Goal: Task Accomplishment & Management: Use online tool/utility

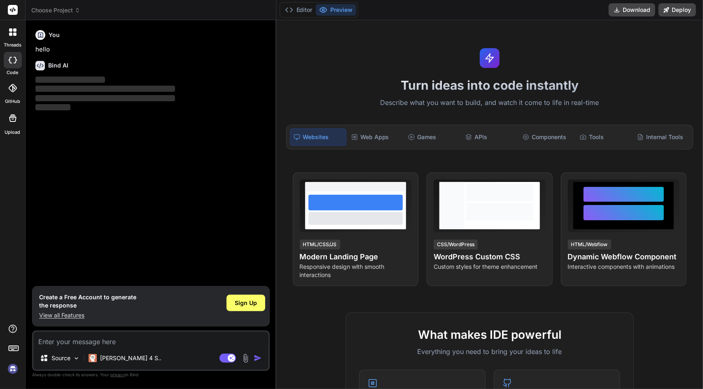
click at [83, 341] on textarea at bounding box center [150, 339] width 235 height 15
click at [93, 343] on textarea at bounding box center [150, 339] width 235 height 15
click at [66, 357] on p "Source" at bounding box center [60, 358] width 19 height 8
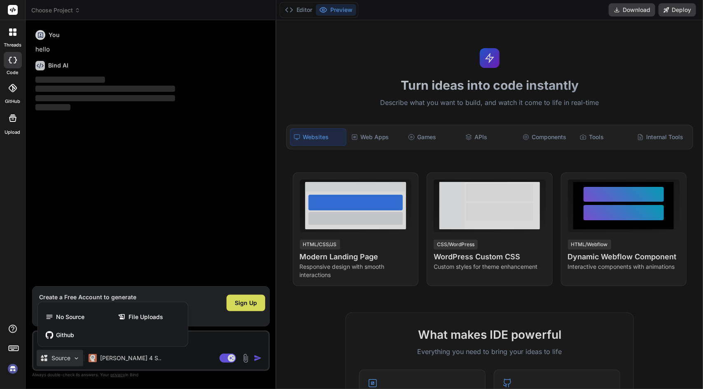
click at [66, 357] on div at bounding box center [351, 194] width 703 height 389
type textarea "x"
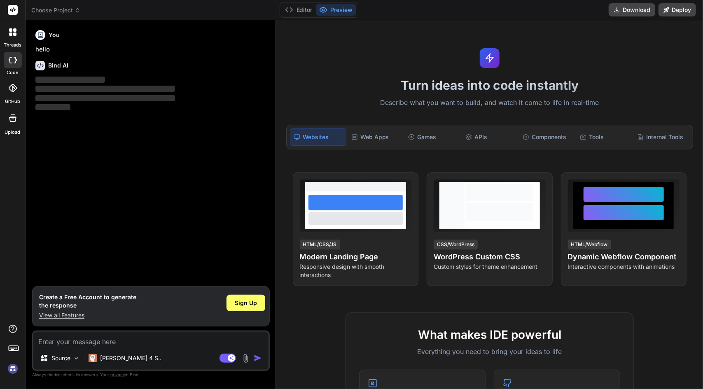
click at [247, 358] on img at bounding box center [245, 358] width 9 height 9
click at [13, 367] on img at bounding box center [13, 369] width 14 height 14
click at [367, 144] on div "Web Apps" at bounding box center [376, 136] width 56 height 17
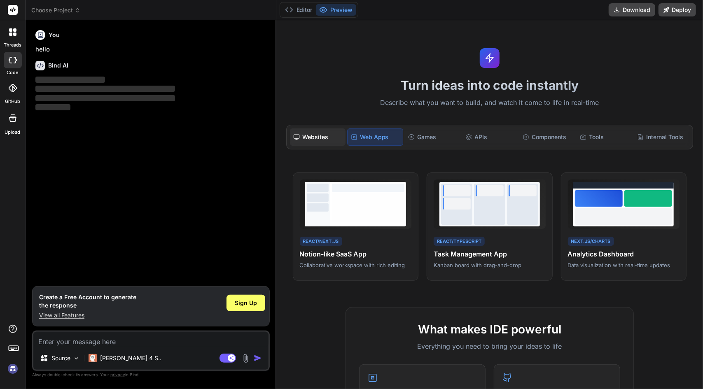
click at [331, 138] on div "Websites" at bounding box center [318, 136] width 56 height 17
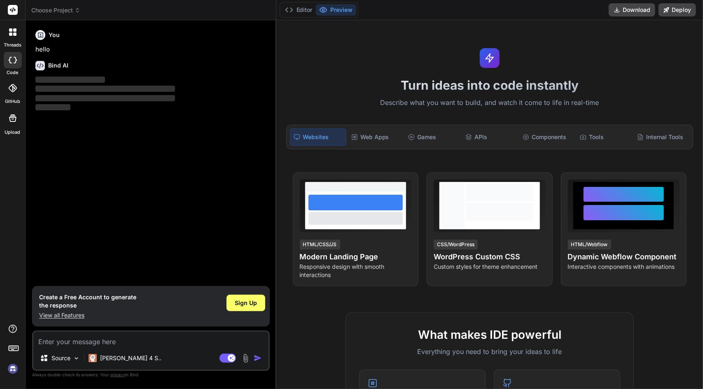
click at [81, 341] on textarea at bounding box center [150, 339] width 235 height 15
type textarea "s"
type textarea "x"
type textarea "sa"
type textarea "x"
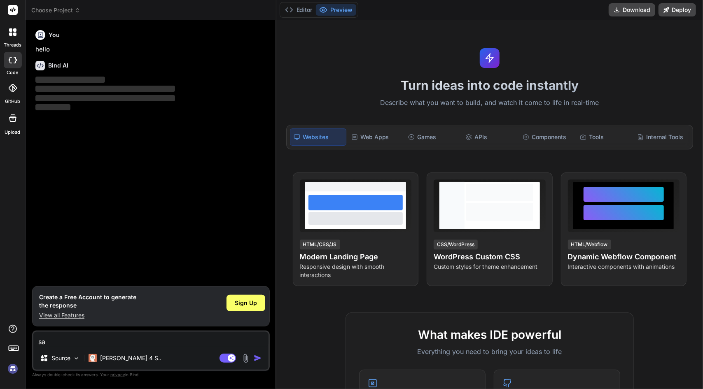
type textarea "san"
type textarea "x"
type textarea "sana"
type textarea "x"
type textarea "sana"
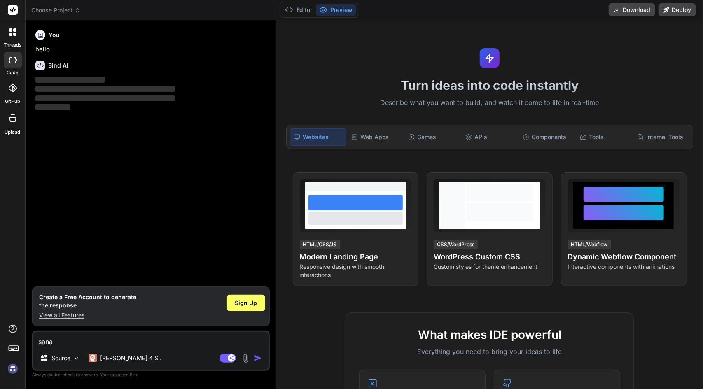
type textarea "x"
type textarea "sana i"
type textarea "x"
type textarea "sana ik"
type textarea "x"
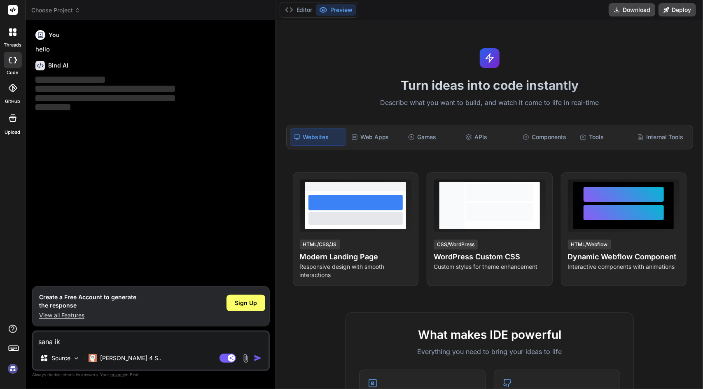
type textarea "sana iki"
type textarea "x"
type textarea "sana iki"
type textarea "x"
type textarea "sana iki k"
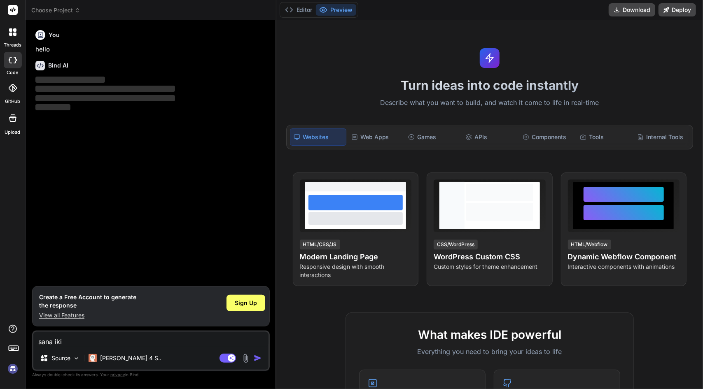
type textarea "x"
type textarea "sana iki ko"
type textarea "x"
type textarea "sana iki kod"
type textarea "x"
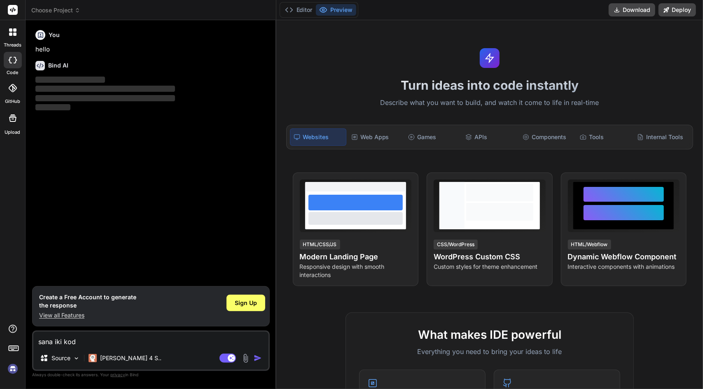
type textarea "sana iki kod"
type textarea "x"
type textarea "sana iki kod v"
type textarea "x"
type textarea "sana iki kod ve"
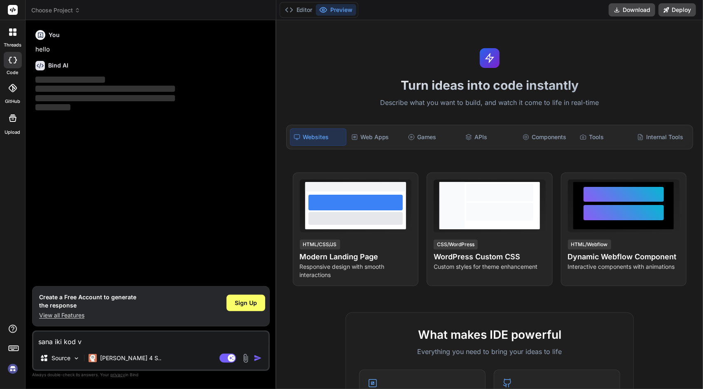
type textarea "x"
type textarea "sana iki kod ver"
type textarea "x"
type textarea "sana iki kod vers"
type textarea "x"
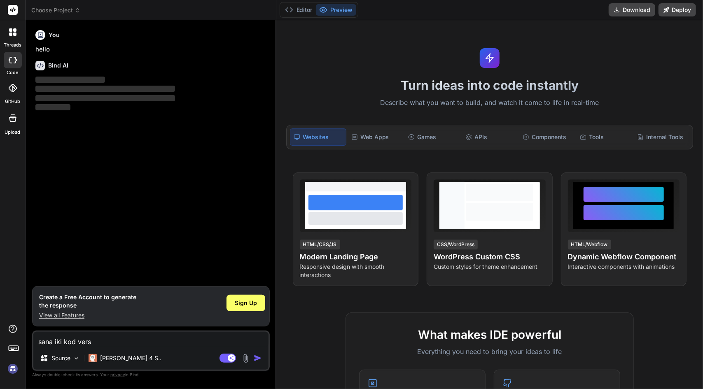
type textarea "sana iki kod verse"
type textarea "x"
type textarea "sana iki kod versem"
type textarea "x"
type textarea "sana iki kod versem"
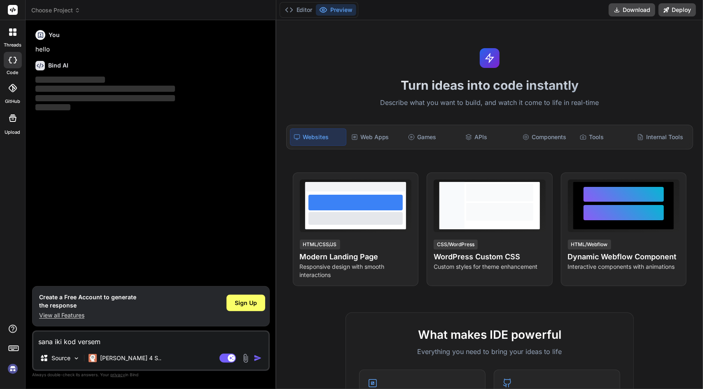
type textarea "x"
type textarea "sana iki kod versem b"
type textarea "x"
type textarea "sana iki kod versem ba"
type textarea "x"
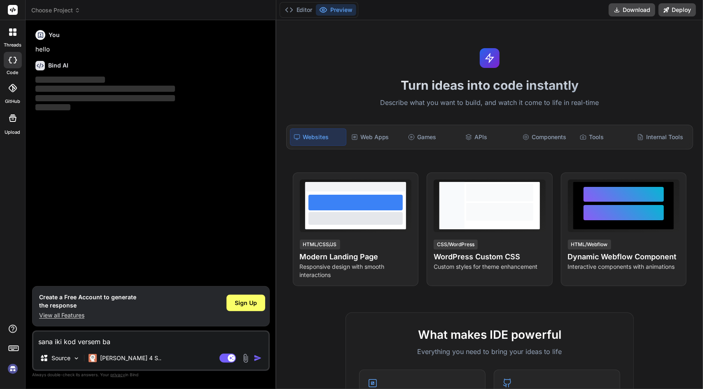
type textarea "sana iki kod versem ban"
type textarea "x"
type textarea "sana iki kod versem bana"
type textarea "x"
type textarea "sana iki kod versem bana"
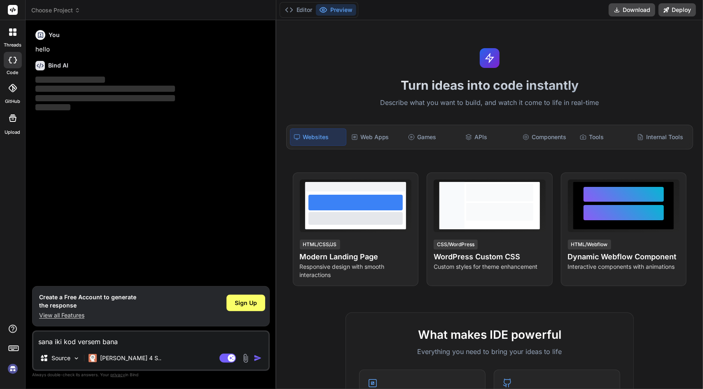
type textarea "x"
type textarea "sana iki kod versem bana b"
type textarea "x"
type textarea "sana iki kod versem bana bu"
type textarea "x"
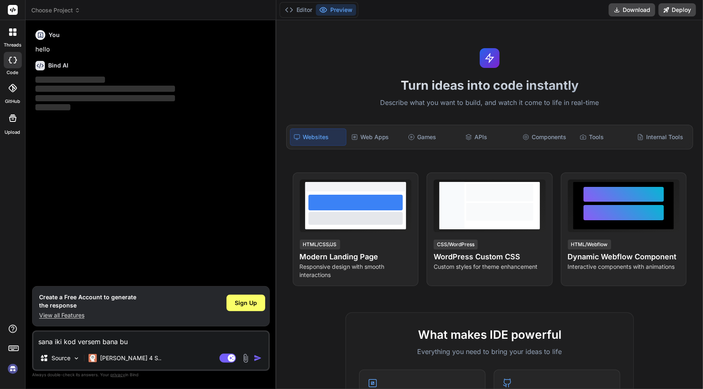
type textarea "sana iki kod versem bana bun"
type textarea "x"
type textarea "sana iki kod versem bana bunu"
type textarea "x"
type textarea "sana iki kod versem bana bunun"
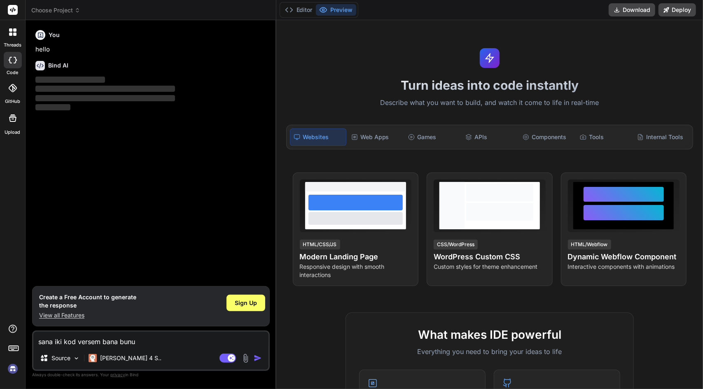
type textarea "x"
type textarea "sana iki kod versem bana bunun"
type textarea "x"
type textarea "sana iki kod versem bana bunun h"
type textarea "x"
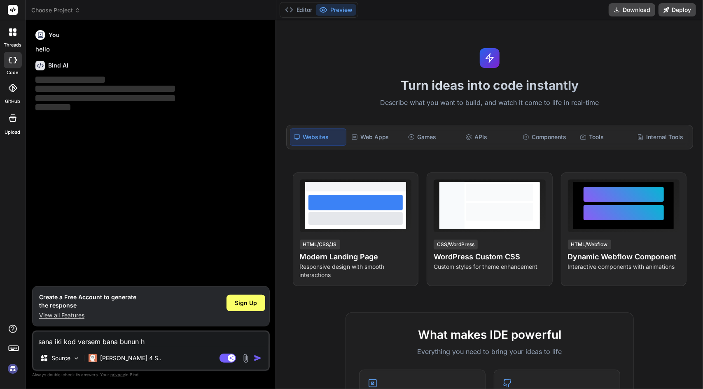
type textarea "isana iki kod versem bana bunun h"
type textarea "x"
type textarea "sana iki kod versem bana bunun h"
type textarea "x"
type textarea "sana iki kod versem bana bunun"
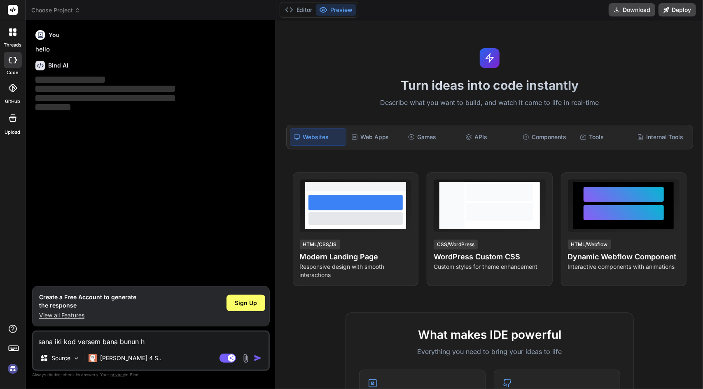
type textarea "x"
type textarea "sana iki kod versem bana bunun"
type textarea "x"
type textarea "sana iki kod versem bana bunu"
type textarea "x"
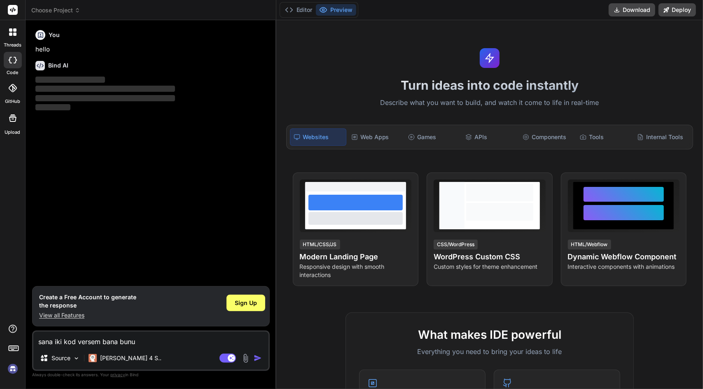
type textarea "sana iki kod versem bana bun"
type textarea "x"
type textarea "sana iki kod versem bana bu"
type textarea "x"
type textarea "sana iki kod versem bana b"
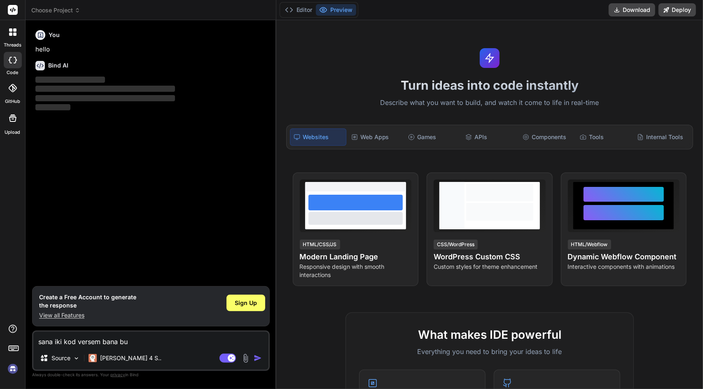
type textarea "x"
type textarea "sana iki kod versem bana"
type textarea "x"
type textarea "sana iki kod versem bana"
type textarea "x"
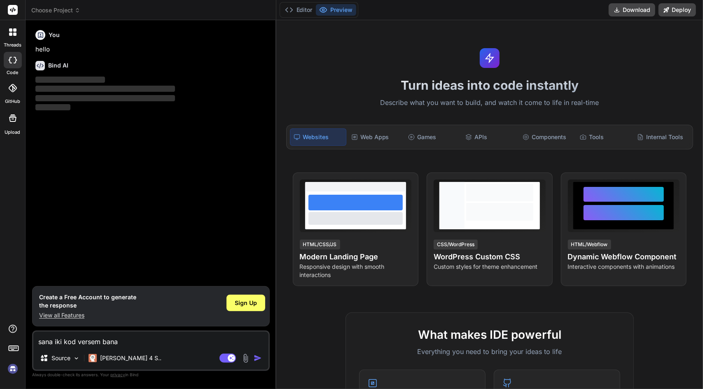
type textarea "sana iki kod versem ban"
type textarea "x"
type textarea "sana iki kod versem ba"
type textarea "x"
type textarea "sana iki kod versem b"
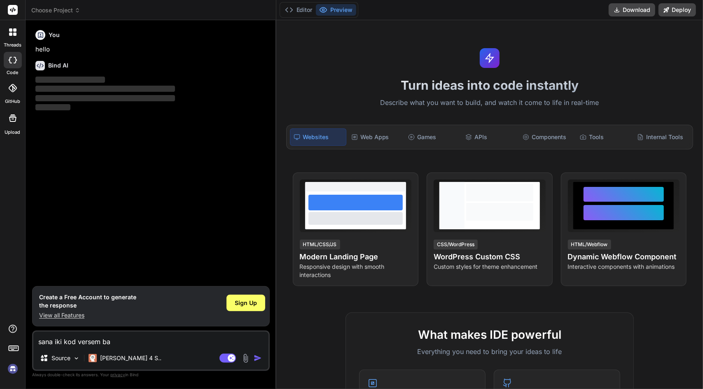
type textarea "x"
type textarea "sana iki kod versem"
type textarea "x"
type textarea "sana iki kod versem"
type textarea "x"
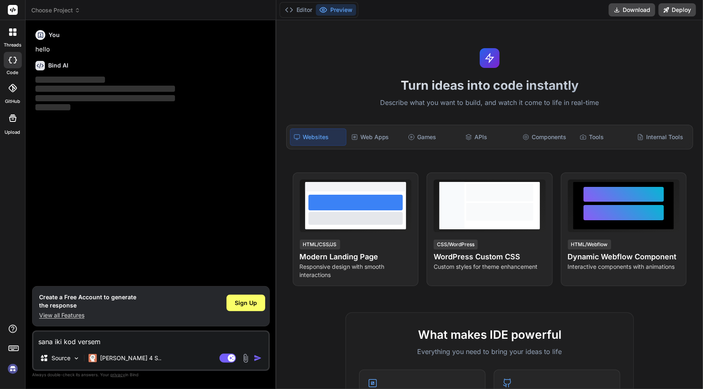
type textarea "sana iki kod verse"
type textarea "x"
type textarea "sana iki kod versem"
type textarea "x"
type textarea "sana iki kod versem"
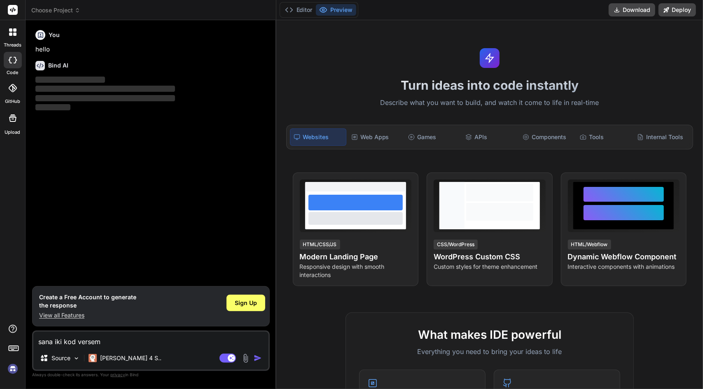
type textarea "x"
type textarea "sana iki kod versem v"
type textarea "x"
type textarea "sana iki kod versem ve"
type textarea "x"
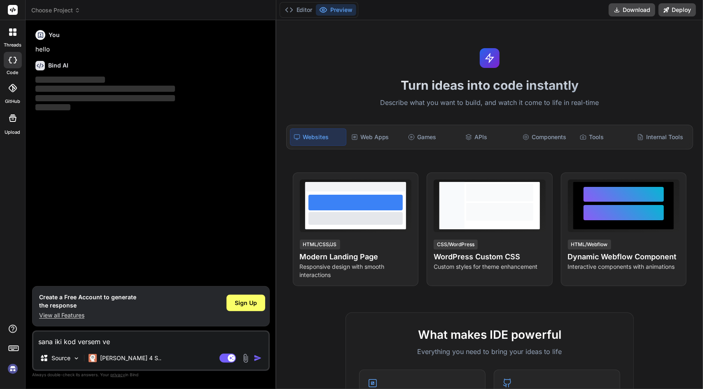
type textarea "sana iki kod versem ve"
type textarea "x"
type textarea "sana iki kod versem ve b"
type textarea "x"
type textarea "sana iki kod versem ve bu"
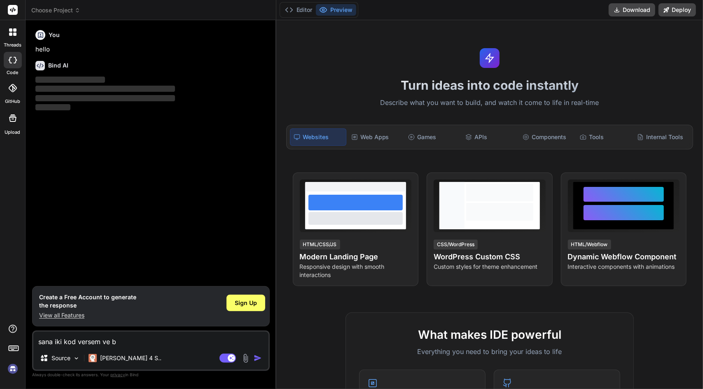
type textarea "x"
type textarea "sana iki kod versem ve bu"
type textarea "x"
type textarea "sana iki kod versem ve bu i"
type textarea "x"
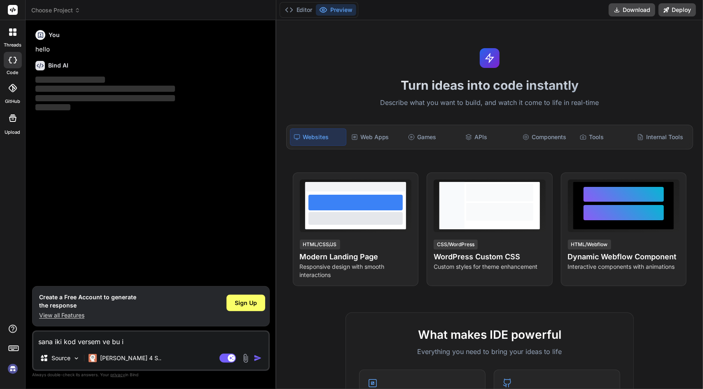
type textarea "sana iki kod versem ve bu ik"
type textarea "x"
type textarea "sana iki kod versem ve bu iki"
type textarea "x"
type textarea "sana iki kod versem ve bu iki"
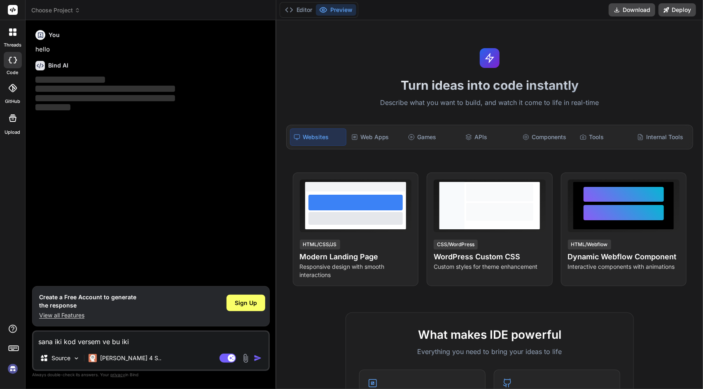
type textarea "x"
type textarea "sana iki kod versem ve bu iki k"
type textarea "x"
type textarea "sana iki kod versem ve bu iki ko"
type textarea "x"
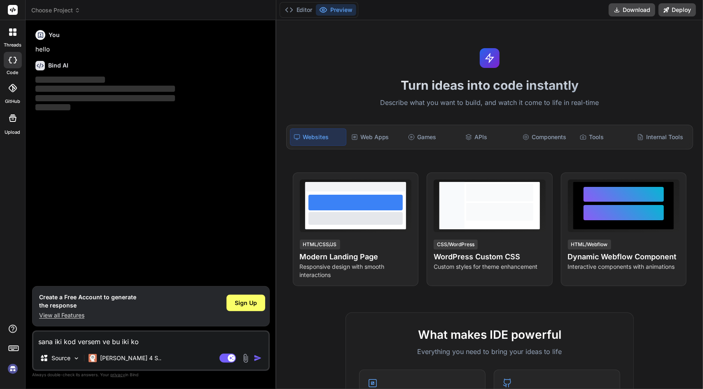
type textarea "sana iki kod versem ve bu iki kod"
type textarea "x"
type textarea "sana iki kod versem ve bu iki kodd"
type textarea "x"
type textarea "sana iki kod versem ve bu iki kodda"
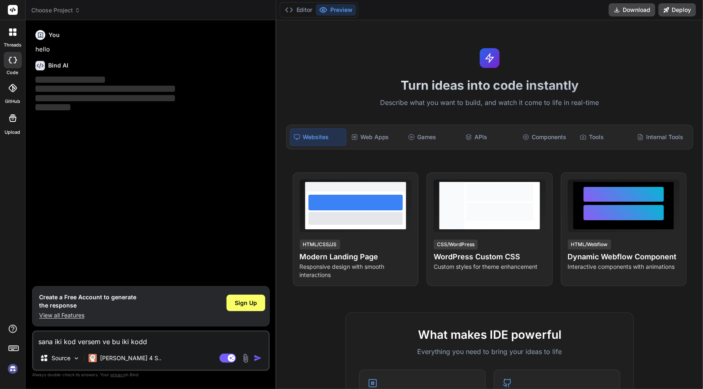
type textarea "x"
type textarea "sana iki kod versem ve bu iki koddan"
type textarea "x"
type textarea "sana iki kod versem ve bu iki koddan"
type textarea "x"
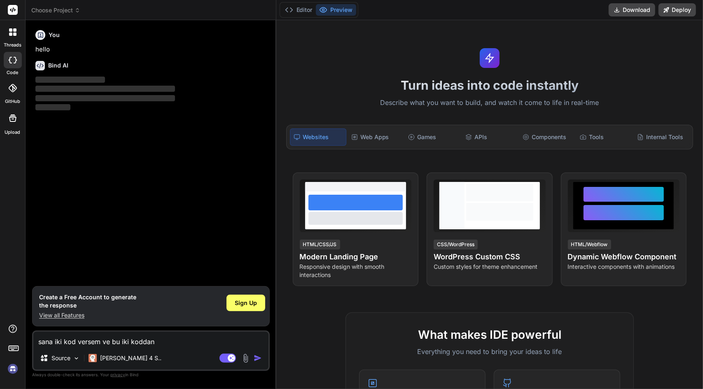
type textarea "sana iki kod versem ve bu iki koddan b"
type textarea "x"
type textarea "sana iki kod versem ve bu iki koddan bi"
type textarea "x"
type textarea "sana iki kod versem ve bu iki koddan bir"
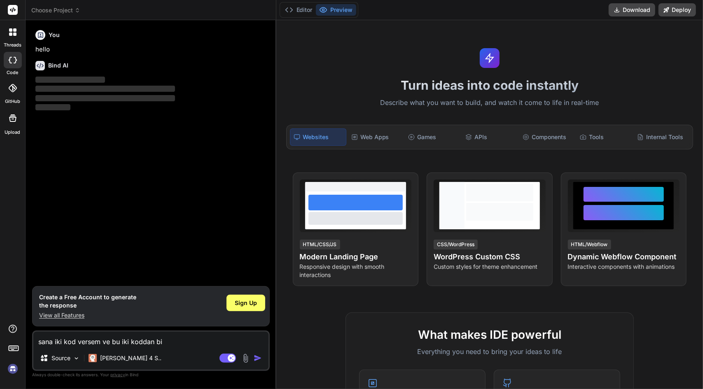
type textarea "x"
type textarea "sana iki kod versem ve bu iki koddan biri"
type textarea "x"
type textarea "sana iki kod versem ve bu iki koddan biri"
type textarea "x"
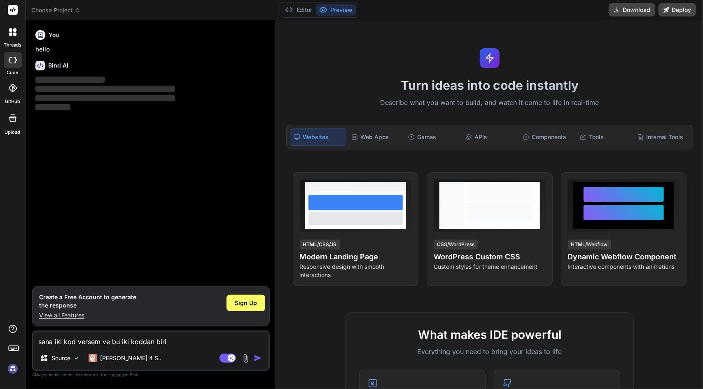
type textarea "sana iki kod versem ve bu iki koddan biri p"
type textarea "x"
type textarea "sana iki kod versem ve bu iki koddan biri pa"
type textarea "x"
type textarea "sana iki kod versem ve bu iki koddan biri pan"
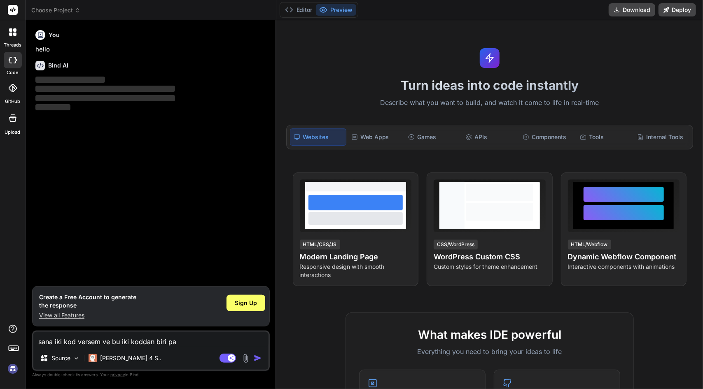
type textarea "x"
type textarea "sana iki kod versem ve bu iki koddan biri pane"
type textarea "x"
type textarea "sana iki kod versem ve bu iki koddan biri panel"
type textarea "x"
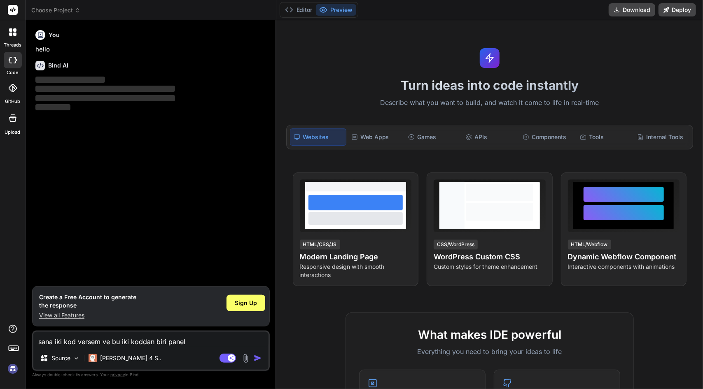
type textarea "sana iki kod versem ve bu iki koddan biri panel"
type textarea "x"
type textarea "sana iki kod versem ve bu iki koddan biri panel k"
type textarea "x"
type textarea "sana iki kod versem ve bu iki koddan biri panel ko"
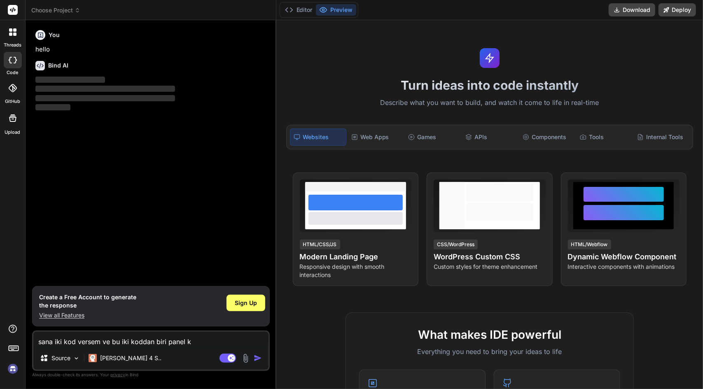
type textarea "x"
type textarea "sana iki kod versem ve bu iki koddan biri panel kod"
type textarea "x"
type textarea "sana iki kod versem ve bu iki koddan biri panel kodu"
type textarea "x"
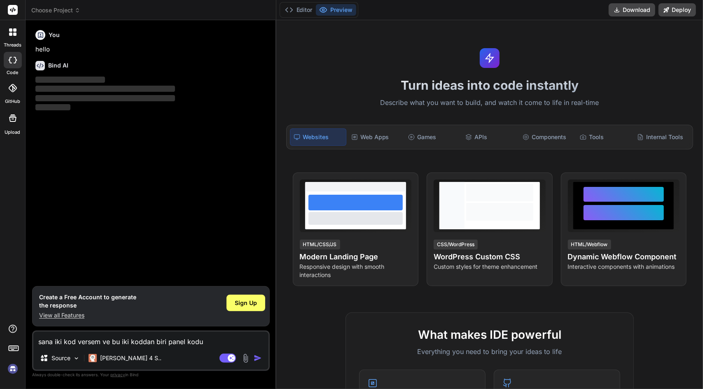
type textarea "sana iki kod versem ve bu iki koddan biri panel kodu"
type textarea "x"
type textarea "sana iki kod versem ve bu iki koddan biri panel kodu o"
type textarea "x"
type textarea "sana iki kod versem ve bu iki koddan biri panel kodu ol"
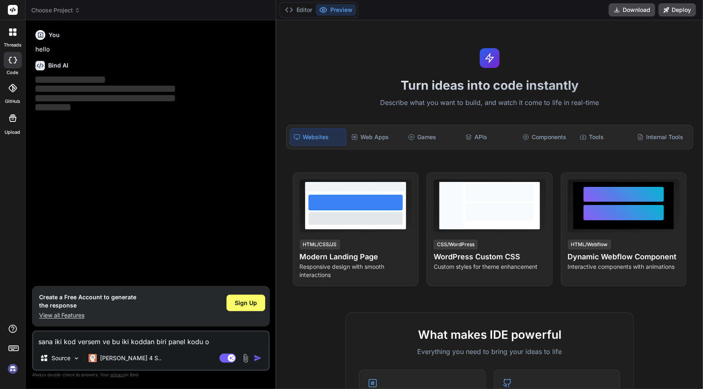
type textarea "x"
type textarea "sana iki kod versem ve bu iki koddan biri panel kodu ols"
type textarea "x"
type textarea "sana iki kod versem ve bu iki koddan biri panel kodu olsa"
type textarea "x"
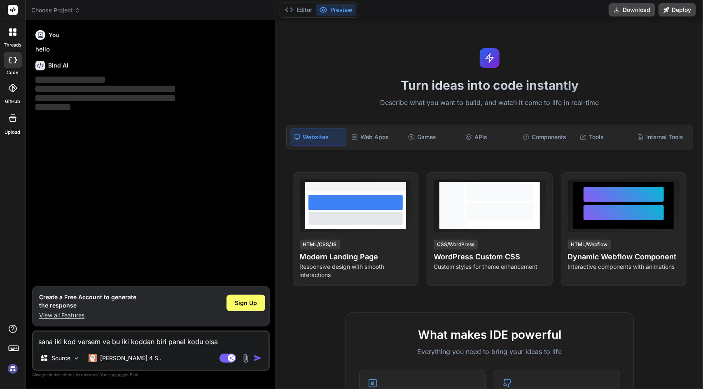
type textarea "sana iki kod versem ve bu iki koddan biri panel kodu olsa"
type textarea "x"
type textarea "sana iki kod versem ve bu iki koddan biri panel kodu olsa"
type textarea "x"
type textarea "sana iki kod versem ve bu iki koddan biri panel kodu olsa."
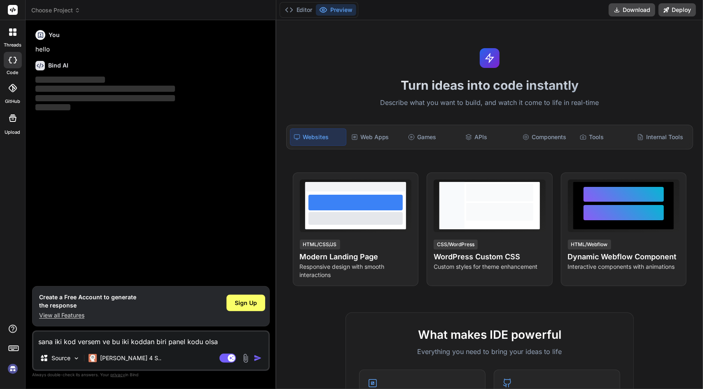
type textarea "x"
type textarea "sana iki kod versem ve bu iki koddan biri panel kodu olsa"
type textarea "x"
type textarea "sana iki kod versem ve bu iki koddan biri panel kodu olsa"
type textarea "x"
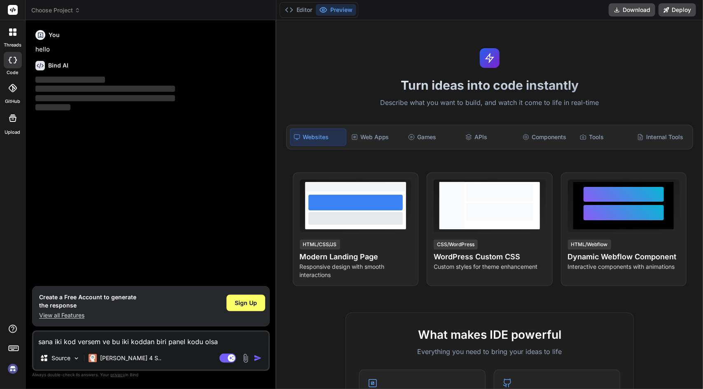
type textarea "sana iki kod versem ve bu iki koddan biri panel kodu olsa b"
type textarea "x"
type textarea "sana iki kod versem ve bu iki koddan biri panel kodu olsa bu"
type textarea "x"
type textarea "sana iki kod versem ve bu iki koddan biri panel kodu olsa bu"
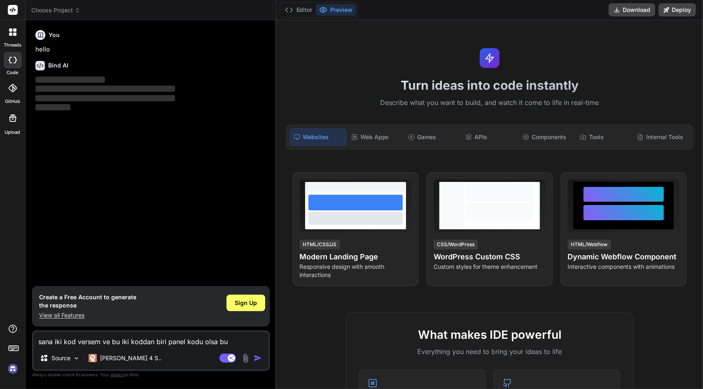
type textarea "x"
type textarea "sana iki kod versem ve bu iki koddan biri panel kodu olsa bu p"
type textarea "x"
type textarea "sana iki kod versem ve bu iki koddan biri panel kodu olsa bu pa"
type textarea "x"
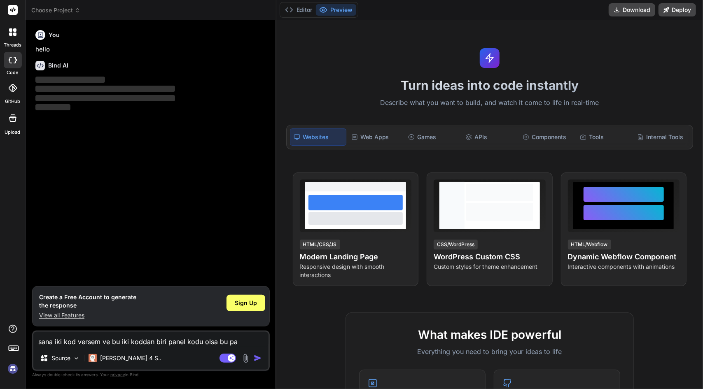
type textarea "sana iki kod versem ve bu iki koddan biri panel kodu olsa bu pan"
type textarea "x"
type textarea "sana iki kod versem ve bu iki koddan biri panel kodu olsa bu pane"
type textarea "x"
type textarea "sana iki kod versem ve bu iki koddan biri panel kodu olsa bu panel"
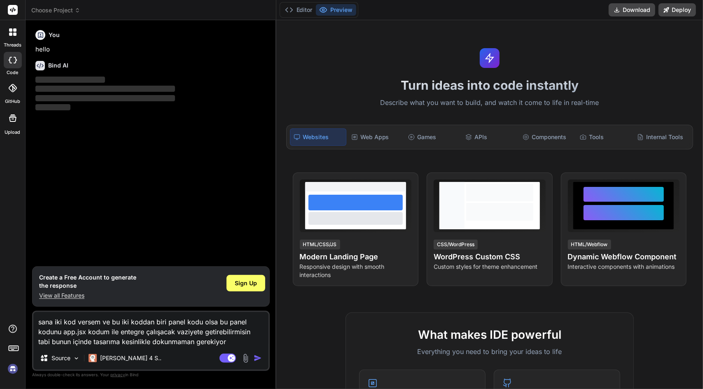
click at [257, 355] on img "button" at bounding box center [258, 358] width 8 height 8
click at [250, 287] on span "Sign Up" at bounding box center [246, 283] width 22 height 8
drag, startPoint x: 181, startPoint y: 341, endPoint x: 0, endPoint y: 312, distance: 183.5
click at [0, 312] on div "threads code GitHub Upload Choose Project Created with Pixso. Bind AI Web Searc…" at bounding box center [351, 194] width 703 height 389
click at [256, 360] on img "button" at bounding box center [258, 358] width 8 height 8
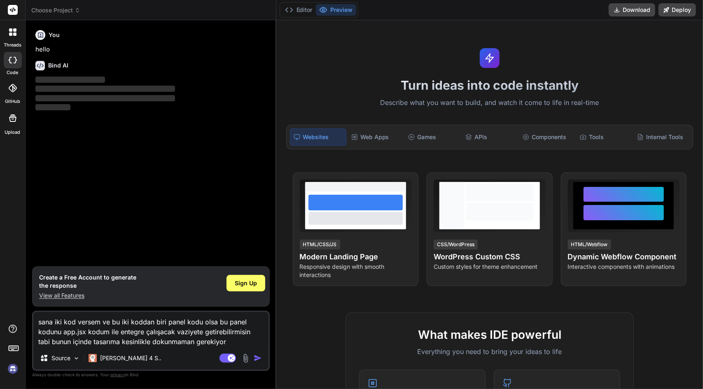
click at [256, 360] on img "button" at bounding box center [258, 358] width 8 height 8
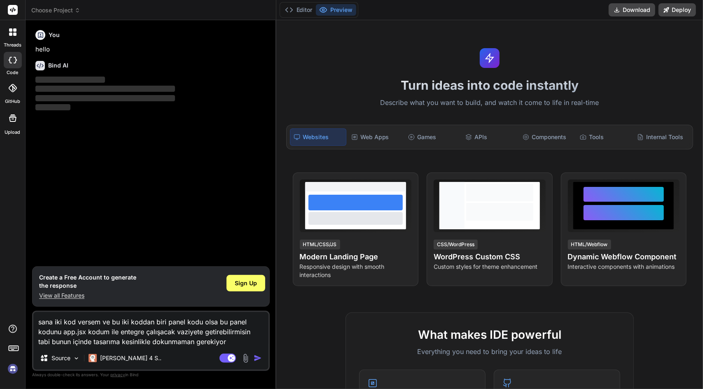
click at [256, 360] on img "button" at bounding box center [258, 358] width 8 height 8
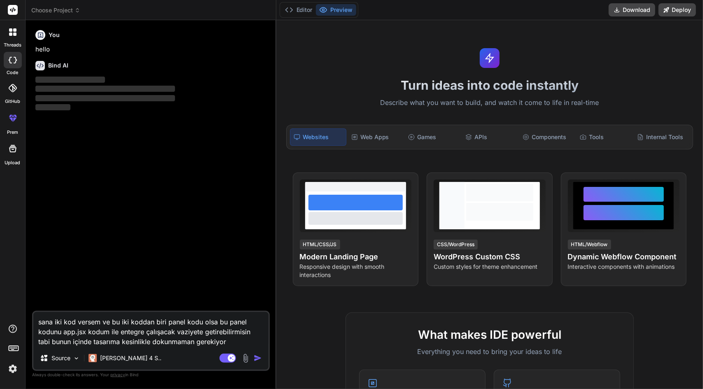
click at [258, 358] on img "button" at bounding box center [258, 358] width 8 height 8
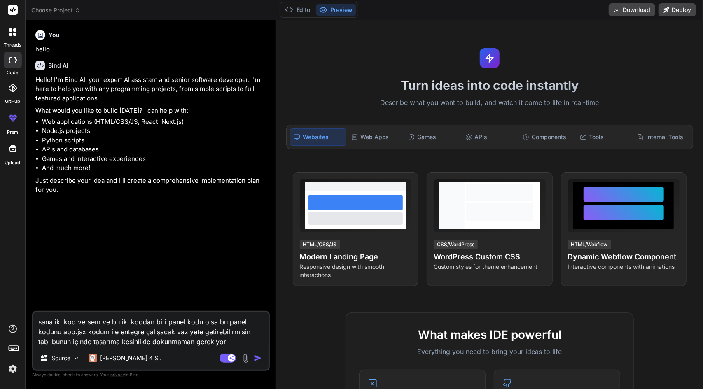
click at [261, 361] on img "button" at bounding box center [258, 358] width 8 height 8
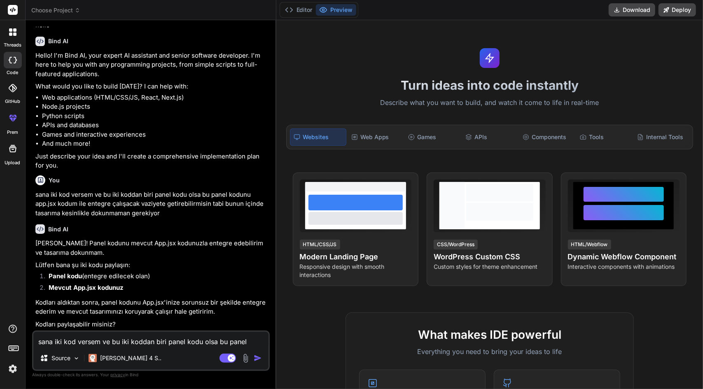
scroll to position [24, 0]
click at [110, 334] on textarea "sana iki kod versem ve bu iki koddan biri panel kodu olsa bu panel kodunu app.j…" at bounding box center [150, 339] width 235 height 15
paste textarea "import React, { useState, useMemo, useCallback, useEffect } from 'react'; impor…"
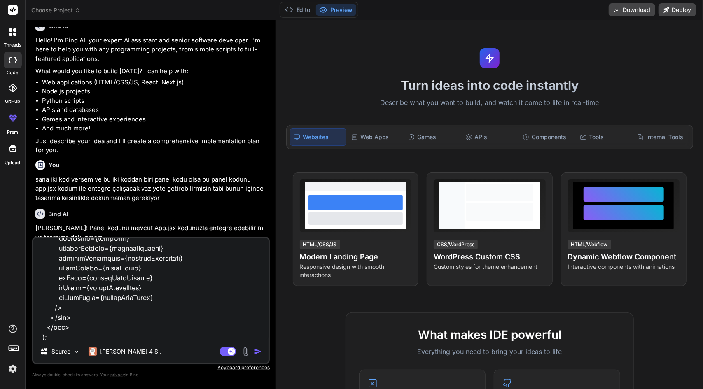
scroll to position [24898, 0]
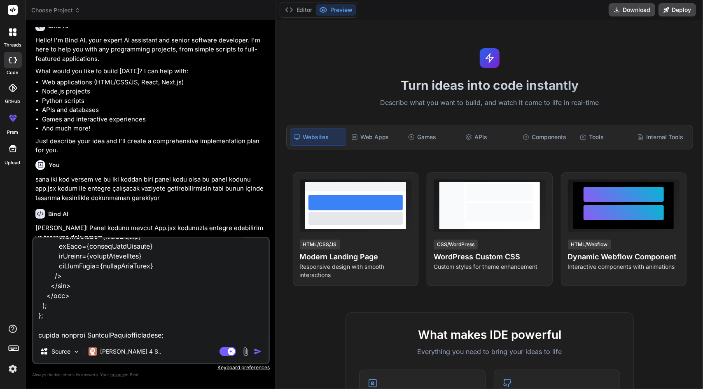
click at [89, 337] on textarea at bounding box center [150, 289] width 235 height 102
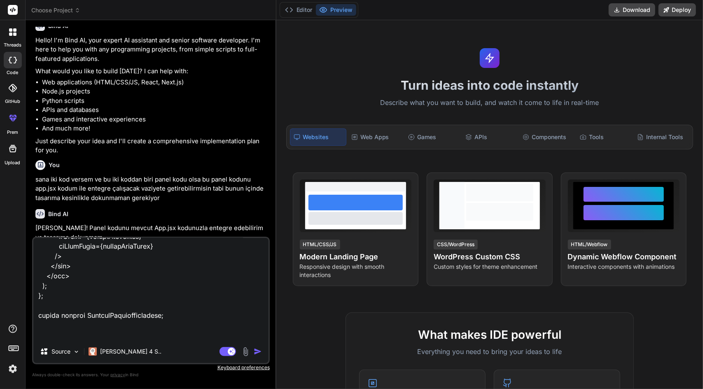
click at [58, 342] on div "Source Claude 4 S.. Agent Mode. When this toggle is activated, AI automatically…" at bounding box center [151, 301] width 238 height 128
click at [63, 337] on textarea at bounding box center [150, 289] width 235 height 102
paste textarea "import React, { useEffect, useRef, useState } from 'react'; import './index.css…"
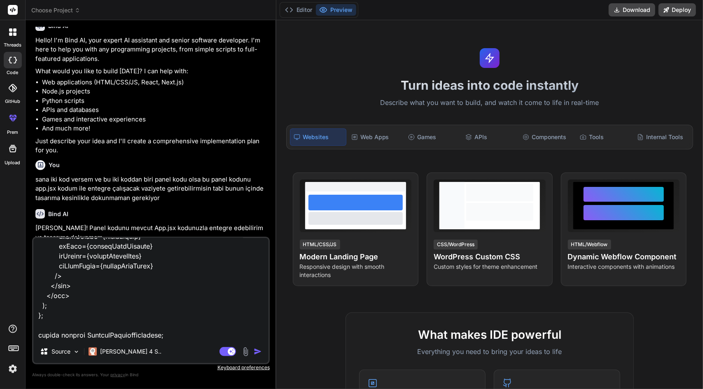
scroll to position [44792, 0]
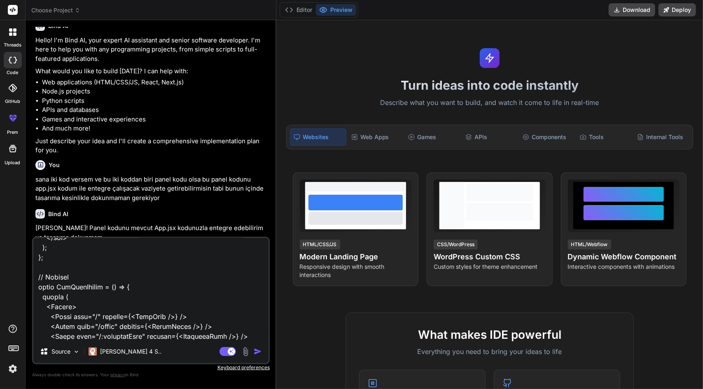
click at [256, 352] on img "button" at bounding box center [258, 352] width 8 height 8
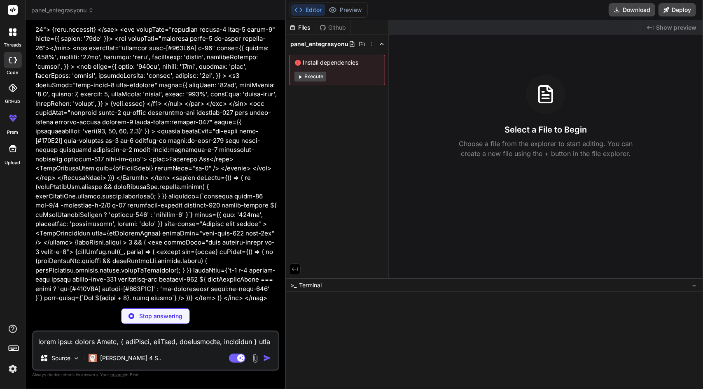
scroll to position [14568, 0]
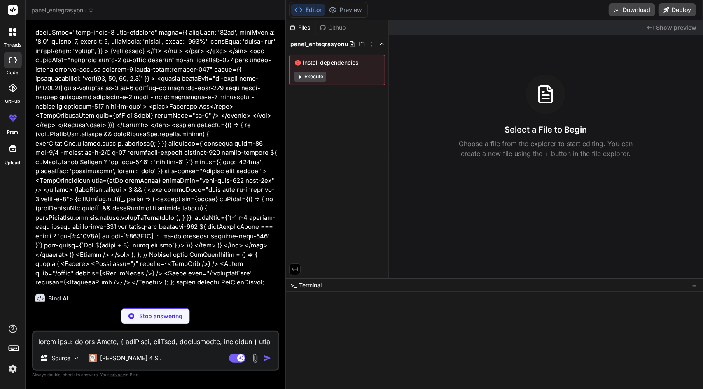
click at [109, 343] on textarea at bounding box center [155, 339] width 245 height 15
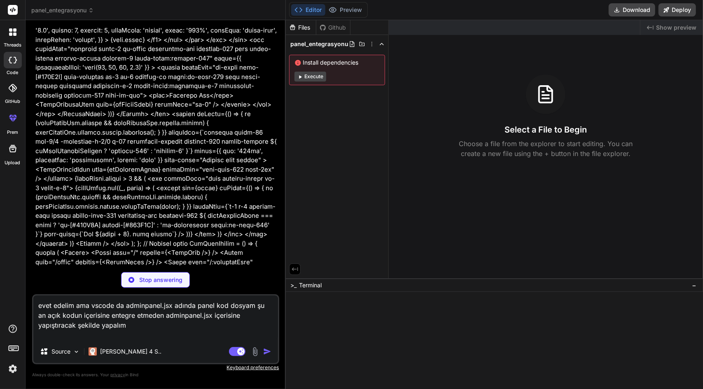
scroll to position [14604, 0]
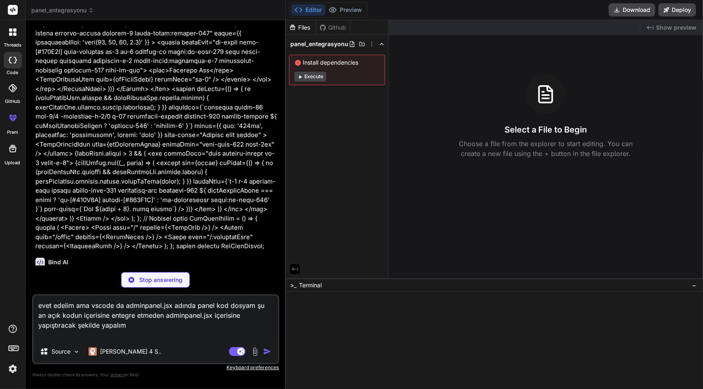
click at [138, 279] on div "Stop answering" at bounding box center [155, 280] width 69 height 16
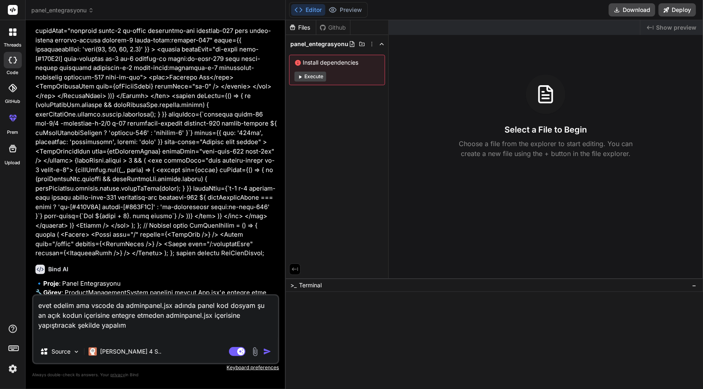
click at [268, 353] on img "button" at bounding box center [267, 352] width 8 height 8
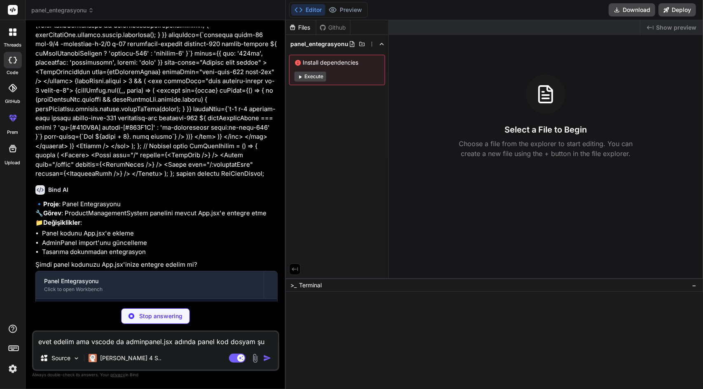
scroll to position [14730, 0]
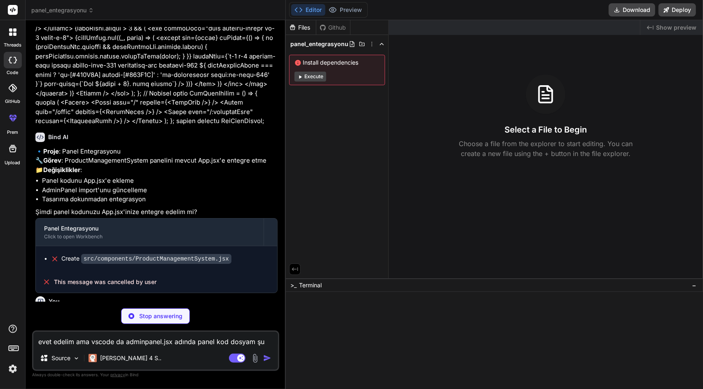
click at [670, 30] on span "Show preview" at bounding box center [676, 27] width 40 height 8
click at [334, 28] on div "Github" at bounding box center [333, 27] width 34 height 8
click at [304, 27] on div "Files" at bounding box center [301, 27] width 30 height 8
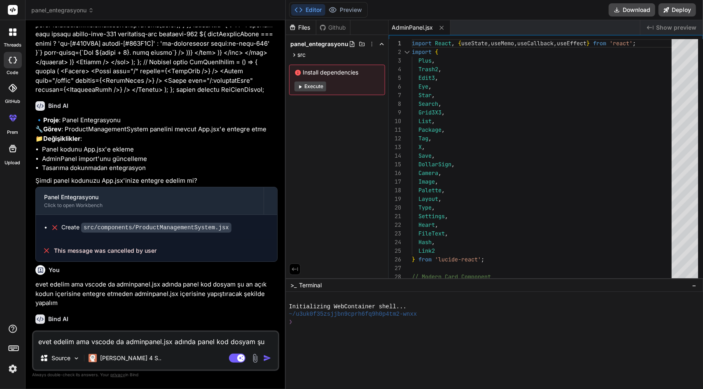
scroll to position [14858, 0]
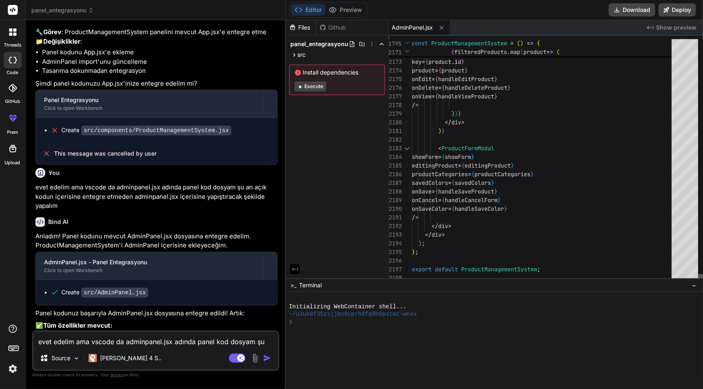
click at [703, 283] on div at bounding box center [700, 278] width 5 height 8
drag, startPoint x: 553, startPoint y: 268, endPoint x: 415, endPoint y: 260, distance: 137.8
drag, startPoint x: 553, startPoint y: 266, endPoint x: 418, endPoint y: 263, distance: 135.1
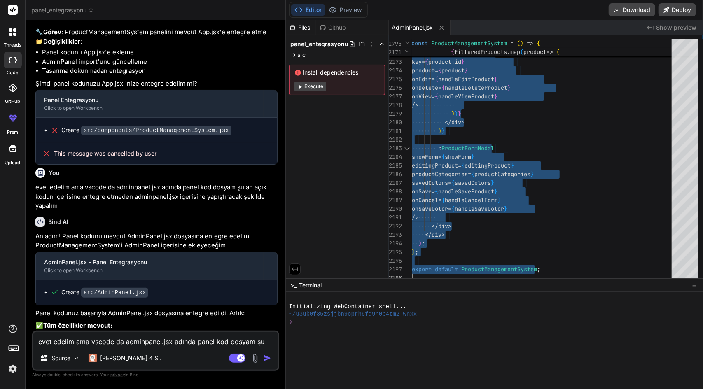
click at [95, 345] on textarea "evet edelim ama vscode da adminpanel.jsx adında panel kod dosyam şu an açık kod…" at bounding box center [155, 339] width 245 height 15
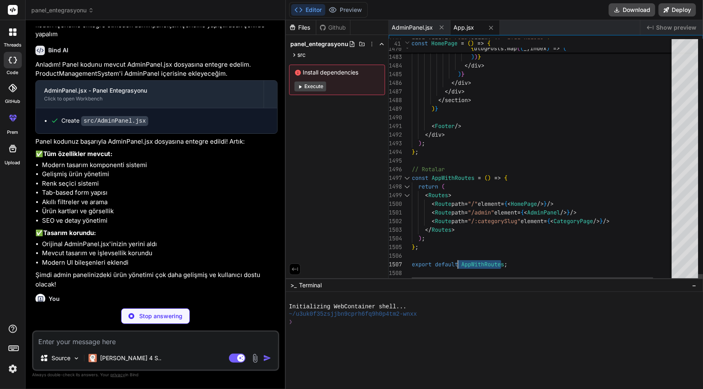
drag, startPoint x: 519, startPoint y: 264, endPoint x: 464, endPoint y: 260, distance: 55.3
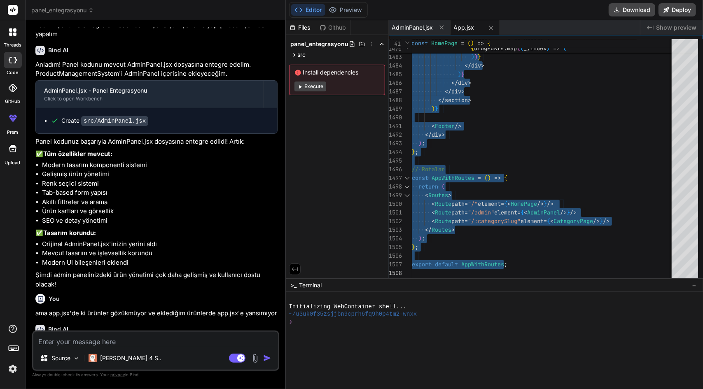
click at [463, 30] on span "App.jsx" at bounding box center [464, 27] width 21 height 8
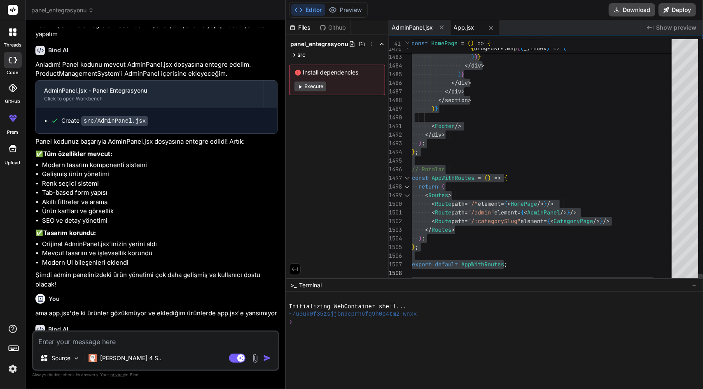
click at [469, 28] on span "App.jsx" at bounding box center [464, 27] width 21 height 8
click at [418, 23] on span "AdminPanel.jsx" at bounding box center [412, 27] width 41 height 8
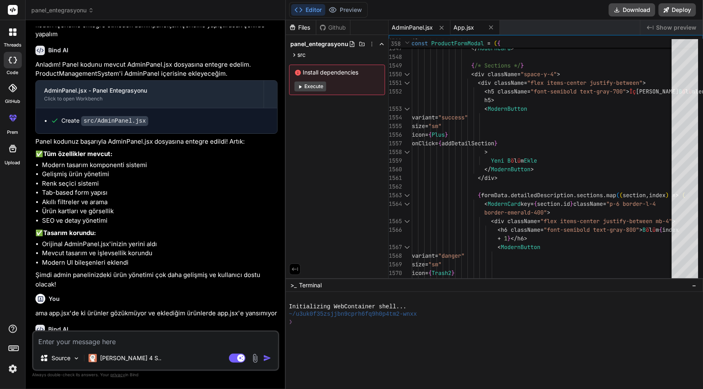
click at [463, 24] on span "App.jsx" at bounding box center [464, 27] width 21 height 8
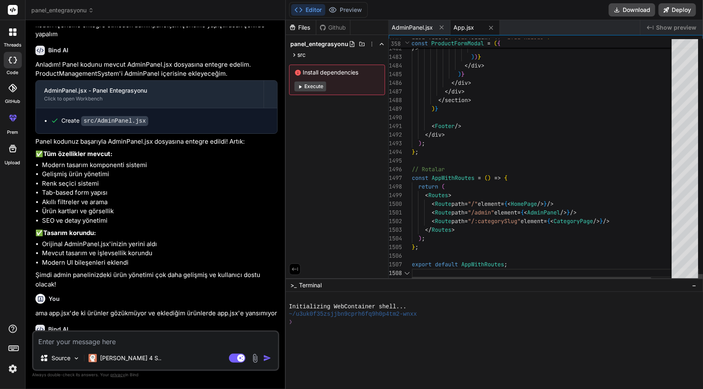
click at [467, 30] on span "App.jsx" at bounding box center [464, 27] width 21 height 8
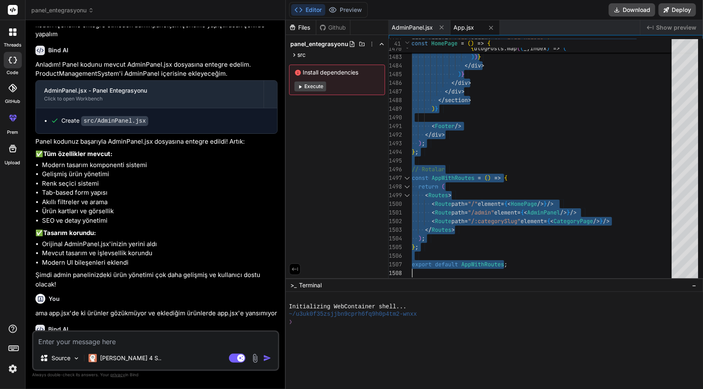
click at [465, 28] on span "App.jsx" at bounding box center [464, 27] width 21 height 8
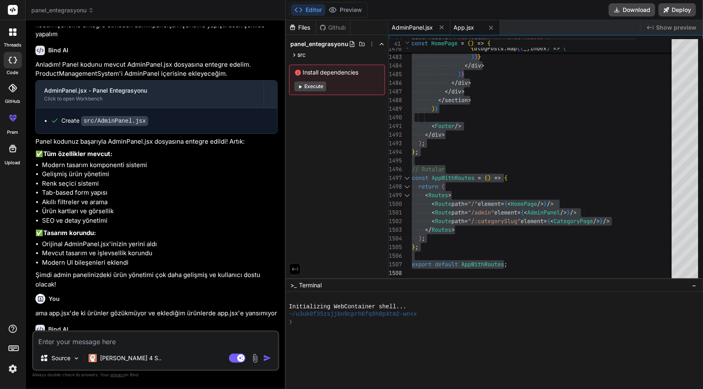
click at [412, 27] on span "AdminPanel.jsx" at bounding box center [412, 27] width 41 height 8
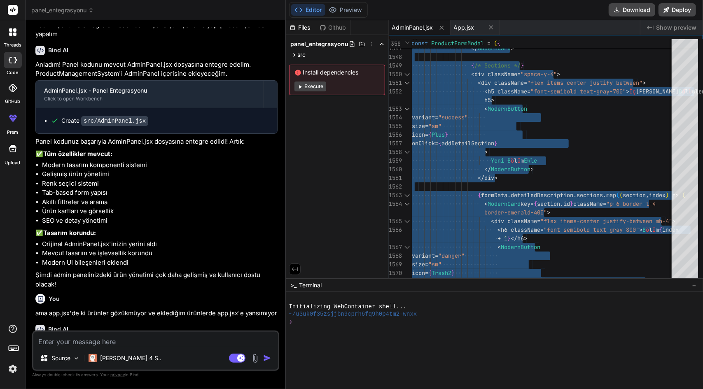
scroll to position [15194, 0]
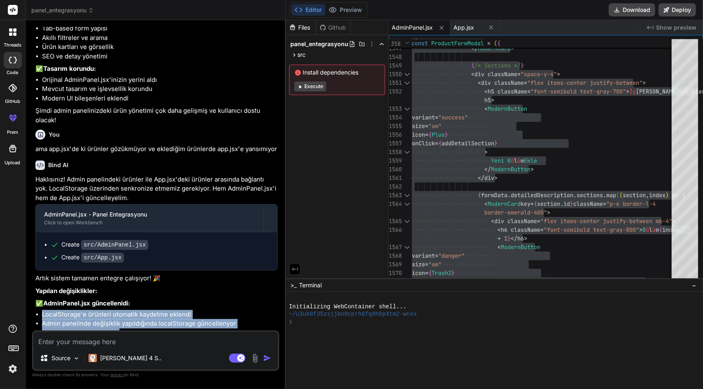
drag, startPoint x: 42, startPoint y: 183, endPoint x: 247, endPoint y: 299, distance: 234.8
click at [247, 299] on div "Haklısınız! Admin panelindeki ürünler ile App.jsx'deki ürünler arasında bağlant…" at bounding box center [156, 318] width 242 height 287
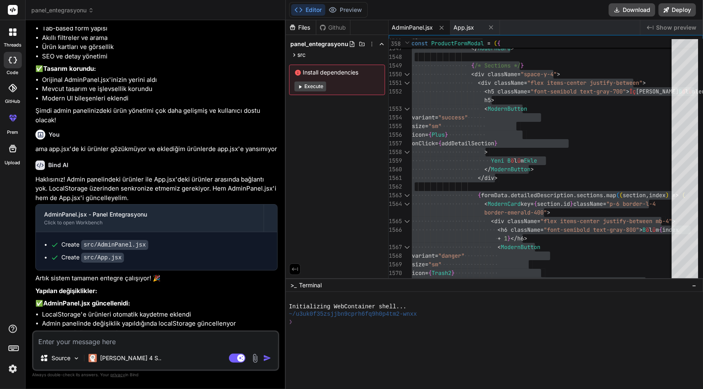
click at [105, 340] on textarea at bounding box center [155, 339] width 245 height 15
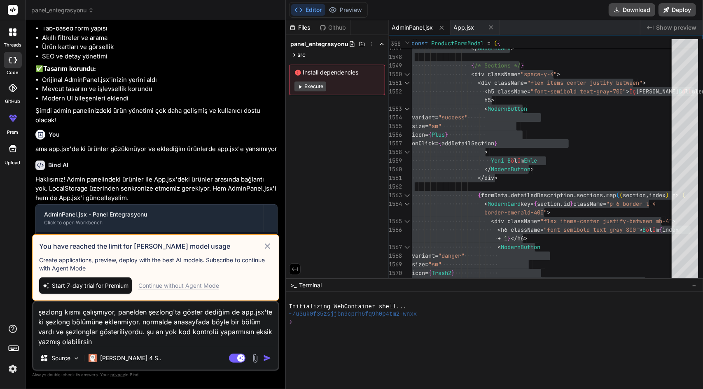
click at [110, 289] on span "Start 7-day trial for Premium" at bounding box center [90, 286] width 77 height 8
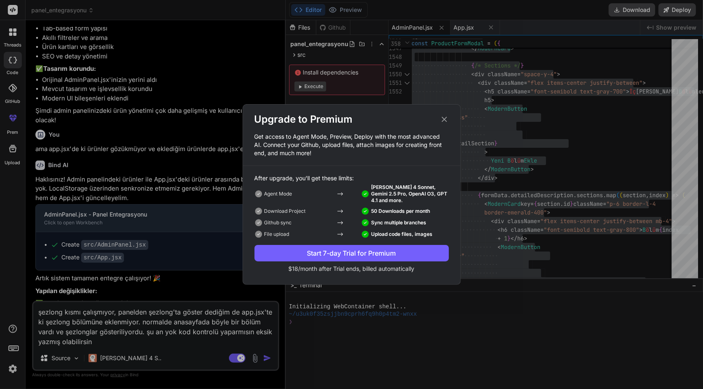
click at [370, 252] on div "Start 7-day Trial for Premium" at bounding box center [351, 253] width 194 height 10
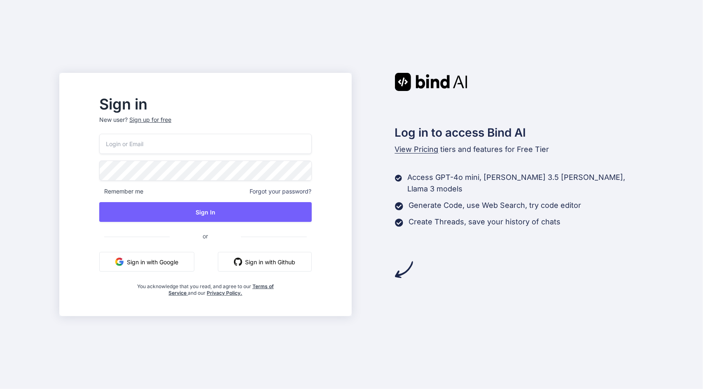
click at [179, 264] on button "Sign in with Google" at bounding box center [146, 262] width 95 height 20
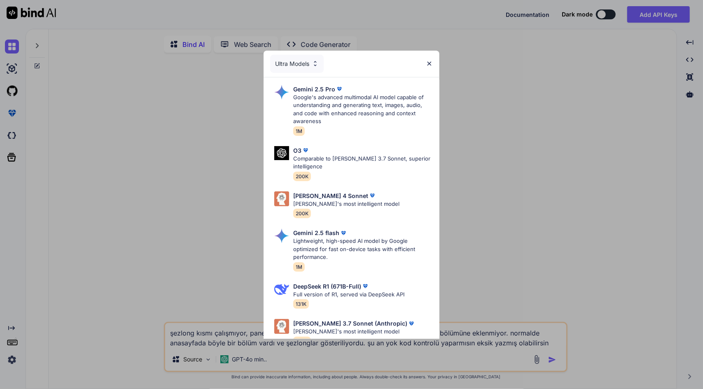
type textarea "x"
